Goal: Use online tool/utility: Utilize a website feature to perform a specific function

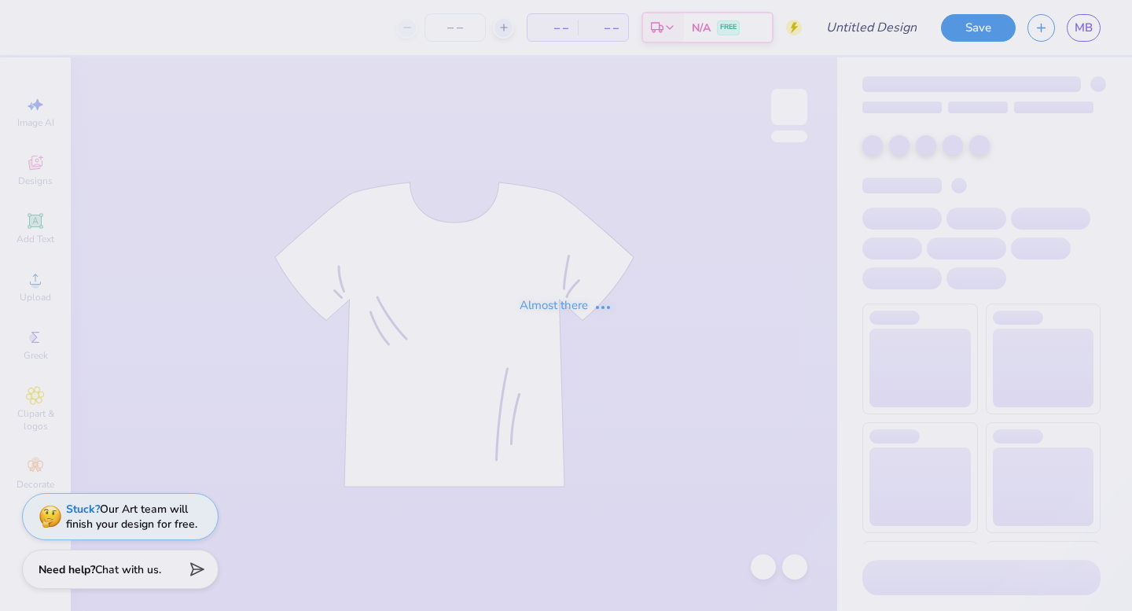
type input "Binghamtonics 1"
type input "12"
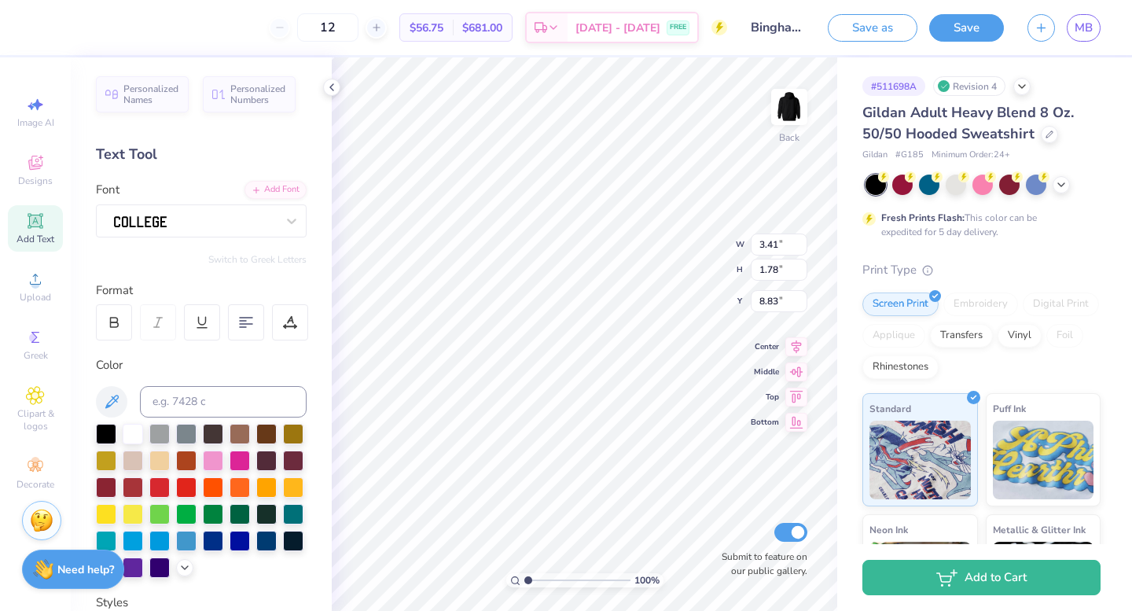
type input "13.96"
type input "8.09"
type input "3.39"
click at [209, 227] on div at bounding box center [194, 220] width 165 height 24
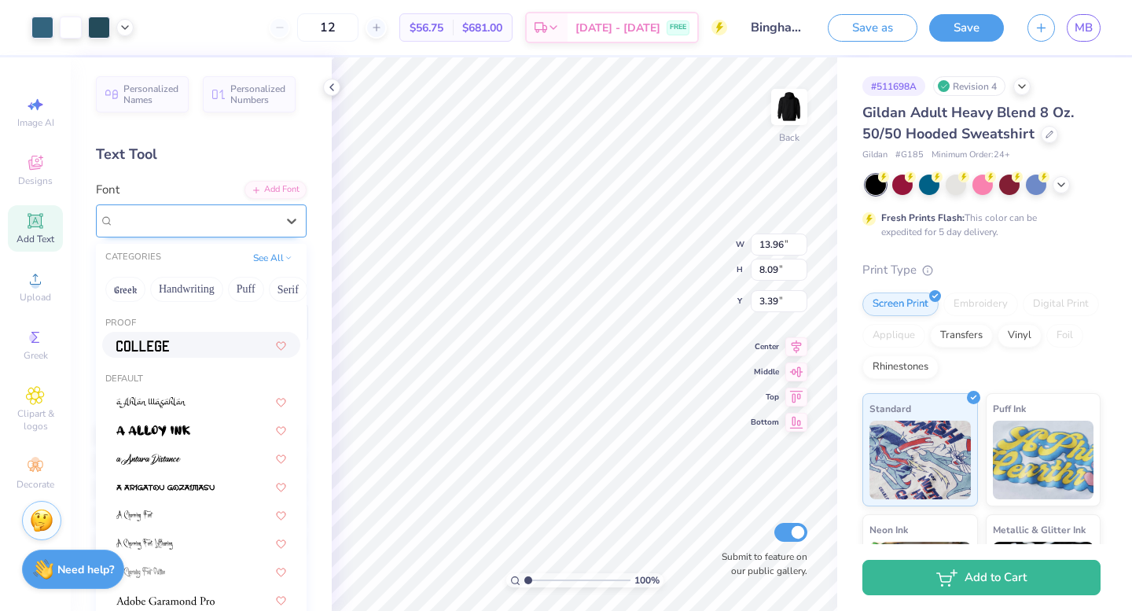
click at [209, 227] on div at bounding box center [195, 220] width 162 height 18
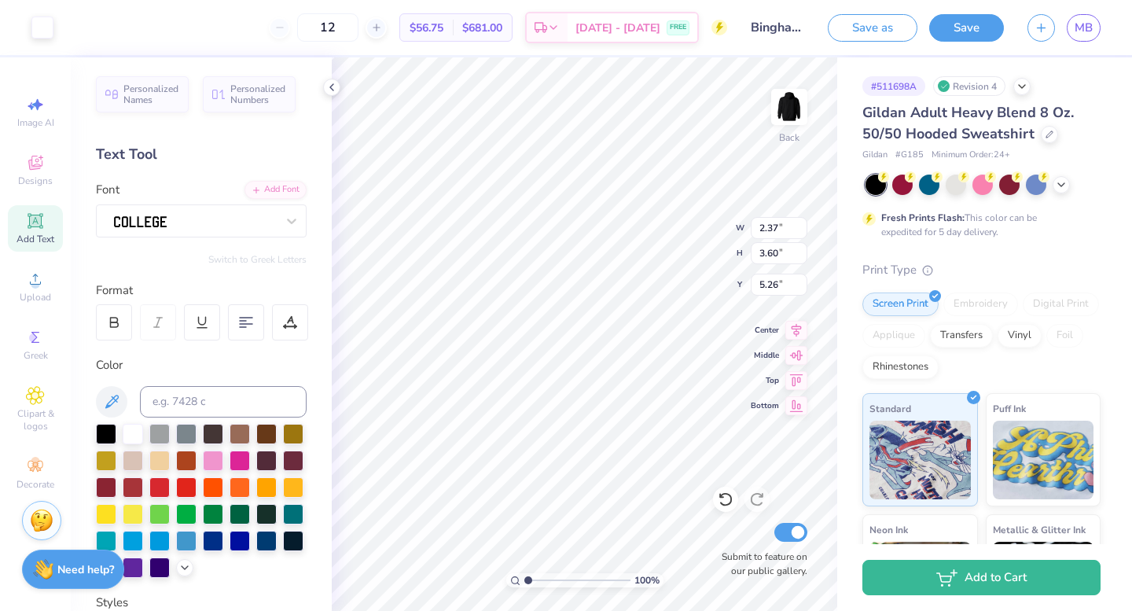
type input "5.09"
click at [725, 504] on icon at bounding box center [724, 500] width 13 height 14
